Goal: Navigation & Orientation: Find specific page/section

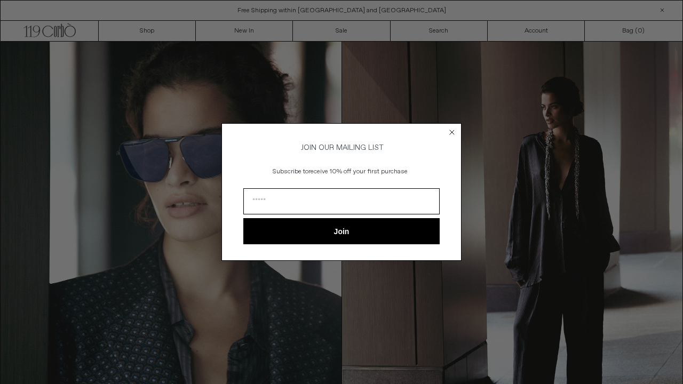
click at [451, 130] on icon "Close dialog" at bounding box center [452, 132] width 4 height 4
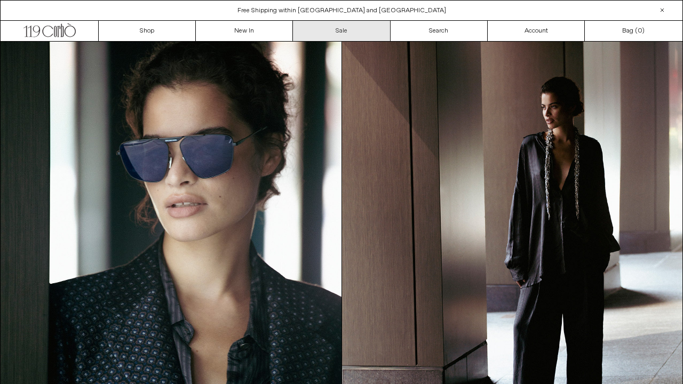
click at [331, 34] on link "Sale" at bounding box center [341, 31] width 97 height 20
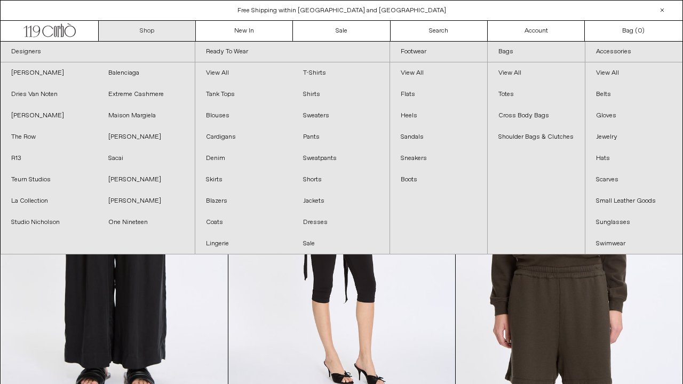
click at [162, 33] on link "Shop" at bounding box center [147, 31] width 97 height 20
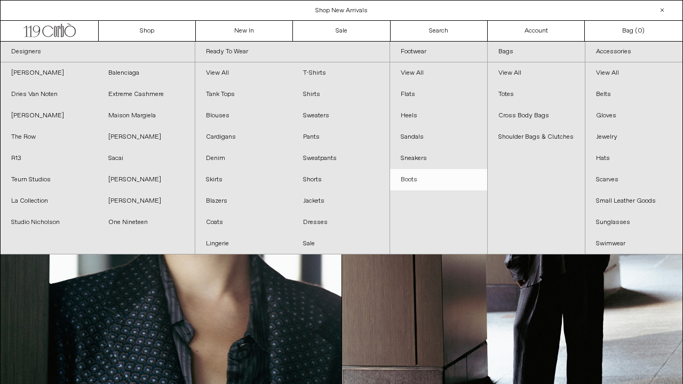
click at [415, 180] on link "Boots" at bounding box center [438, 179] width 97 height 21
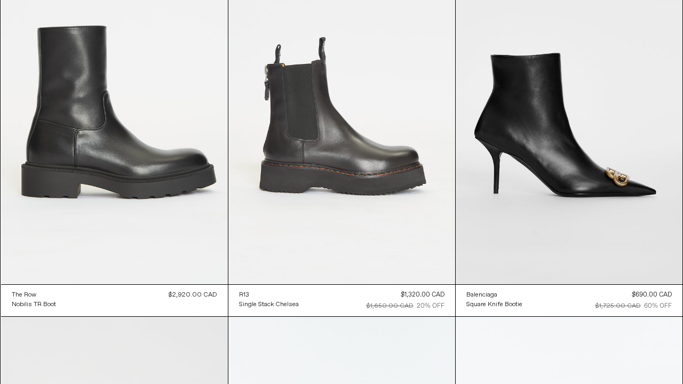
scroll to position [490, 0]
